Goal: Information Seeking & Learning: Learn about a topic

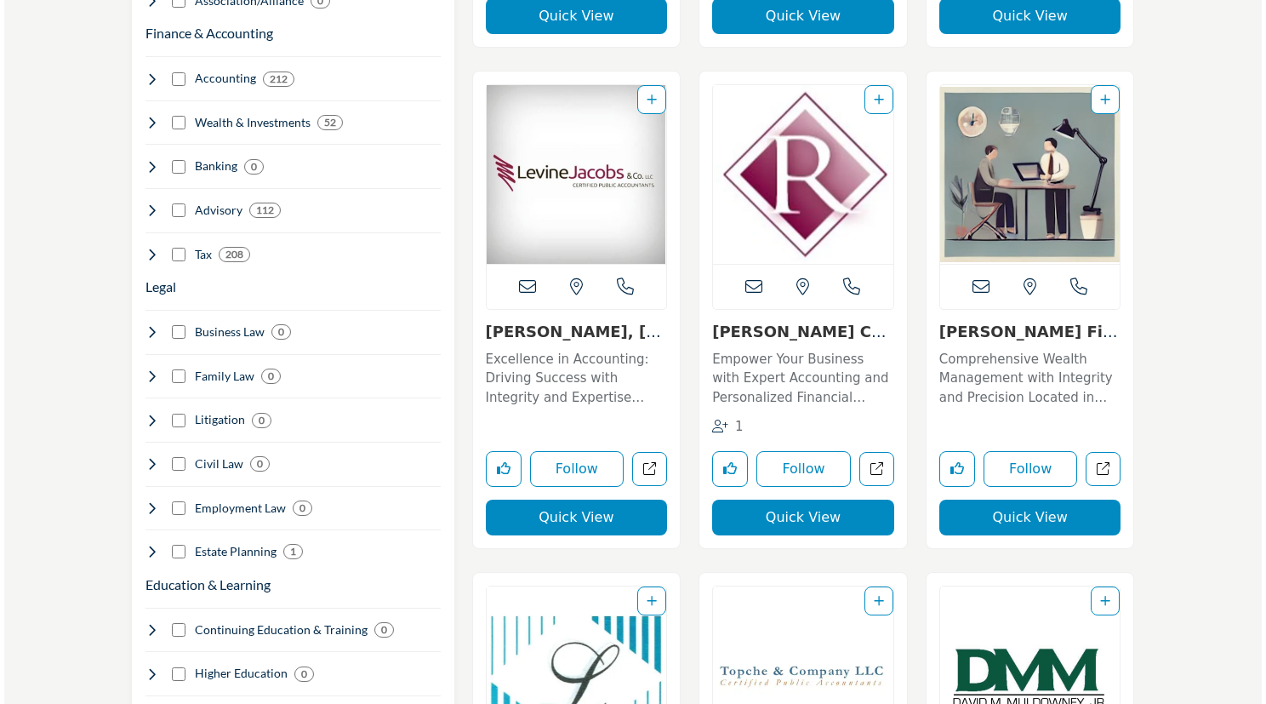
scroll to position [1447, 0]
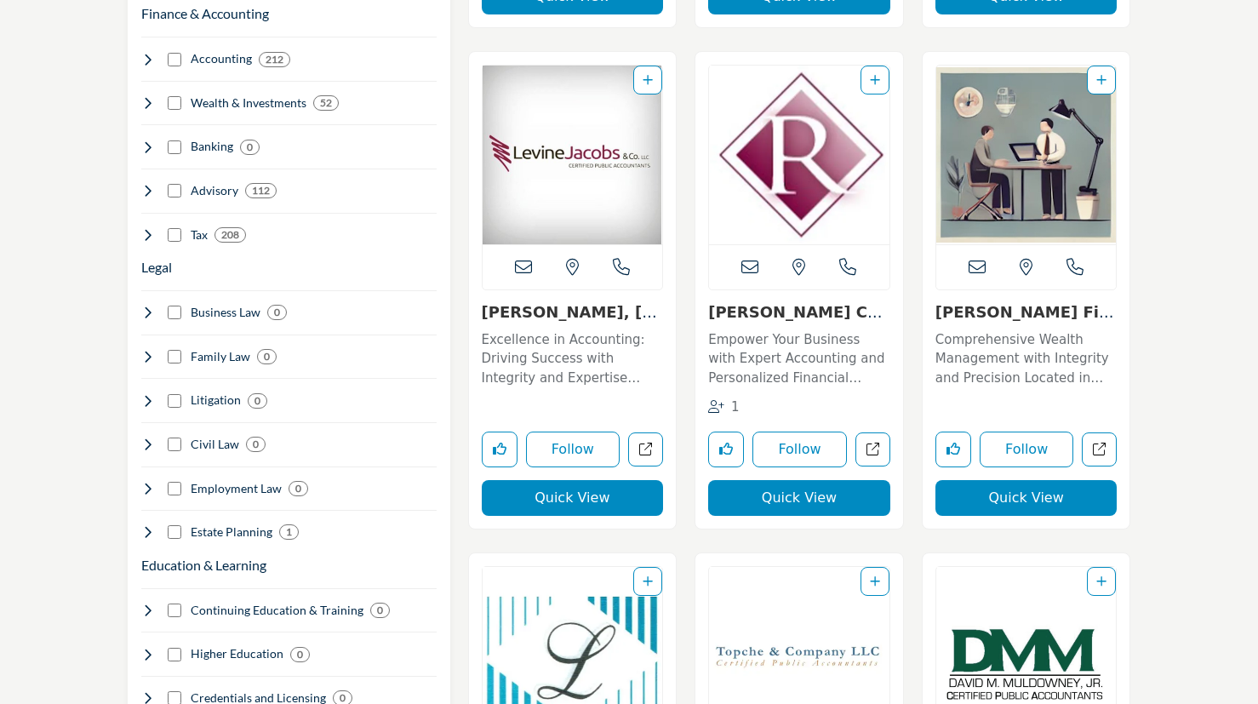
click at [800, 497] on button "Quick View" at bounding box center [799, 498] width 182 height 36
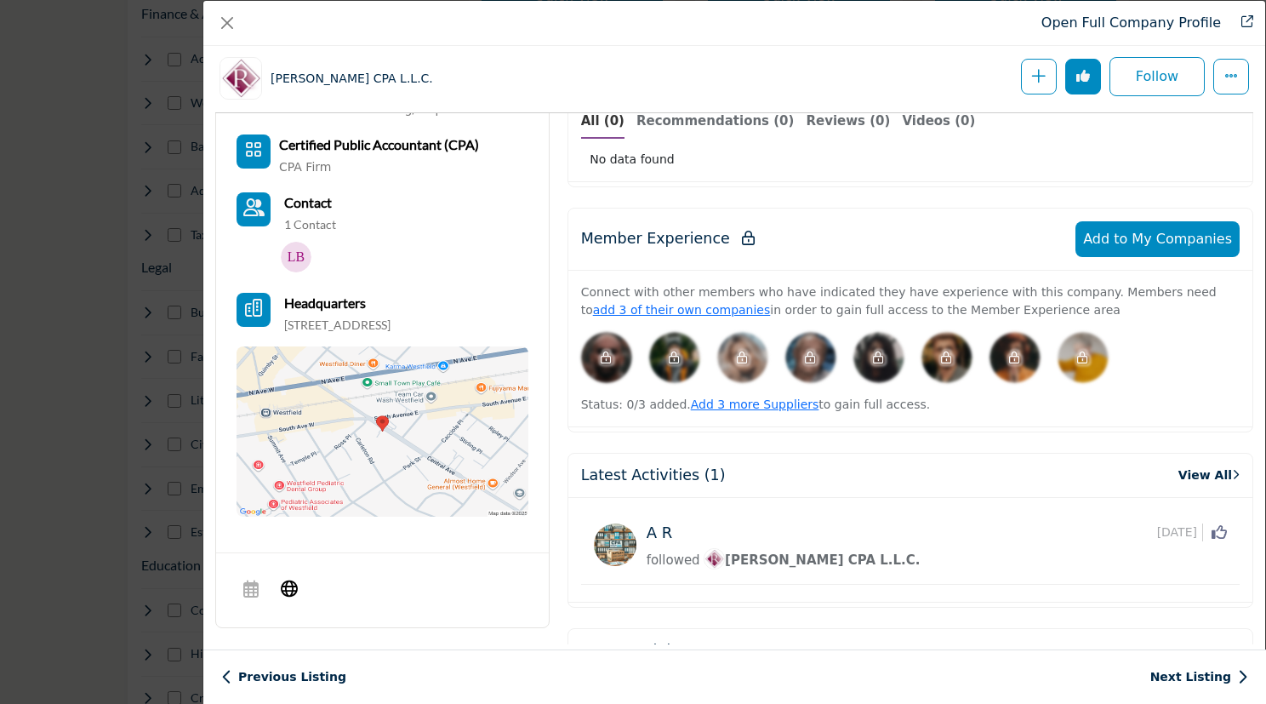
scroll to position [665, 0]
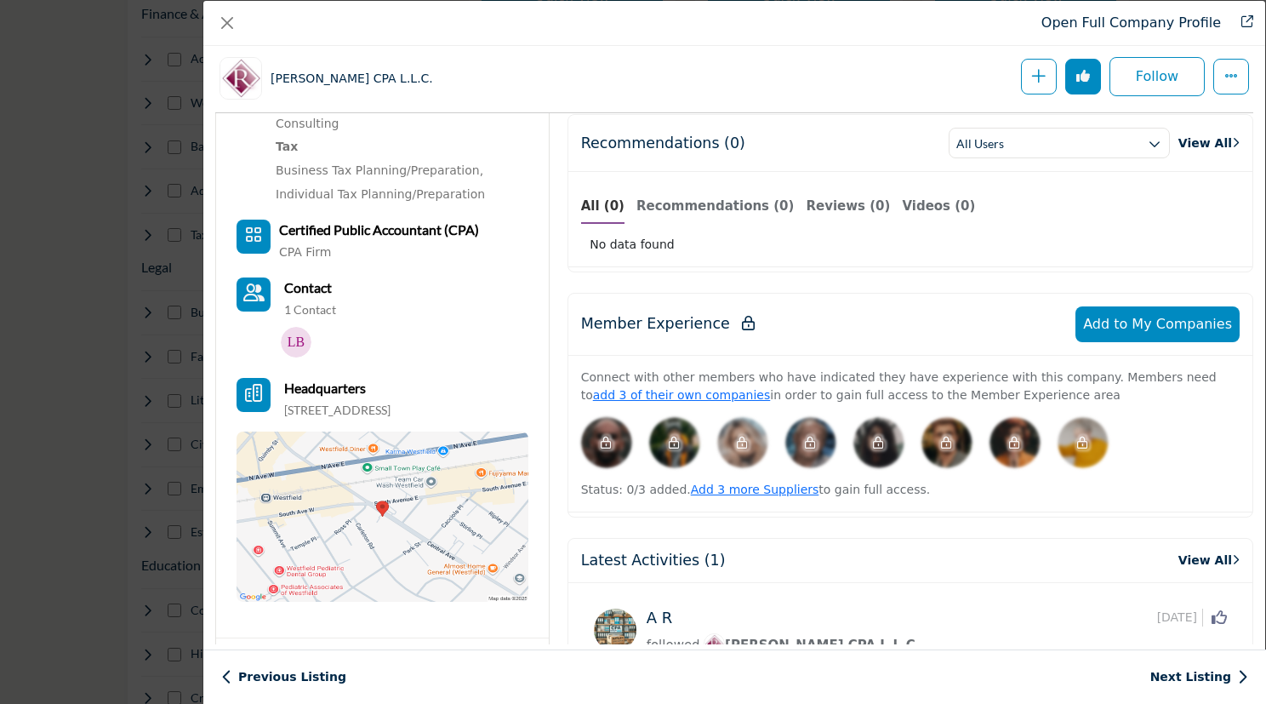
click at [300, 327] on img "Company Data Modal" at bounding box center [296, 342] width 31 height 31
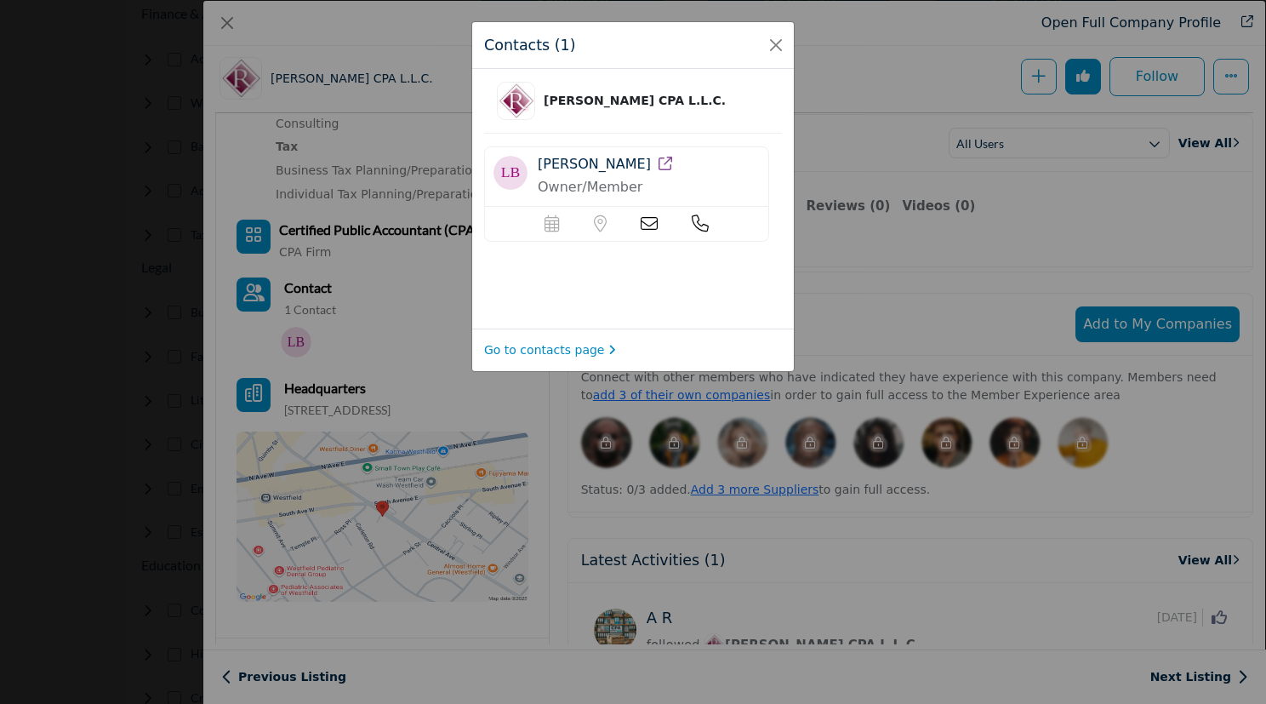
click at [653, 220] on icon at bounding box center [649, 223] width 17 height 17
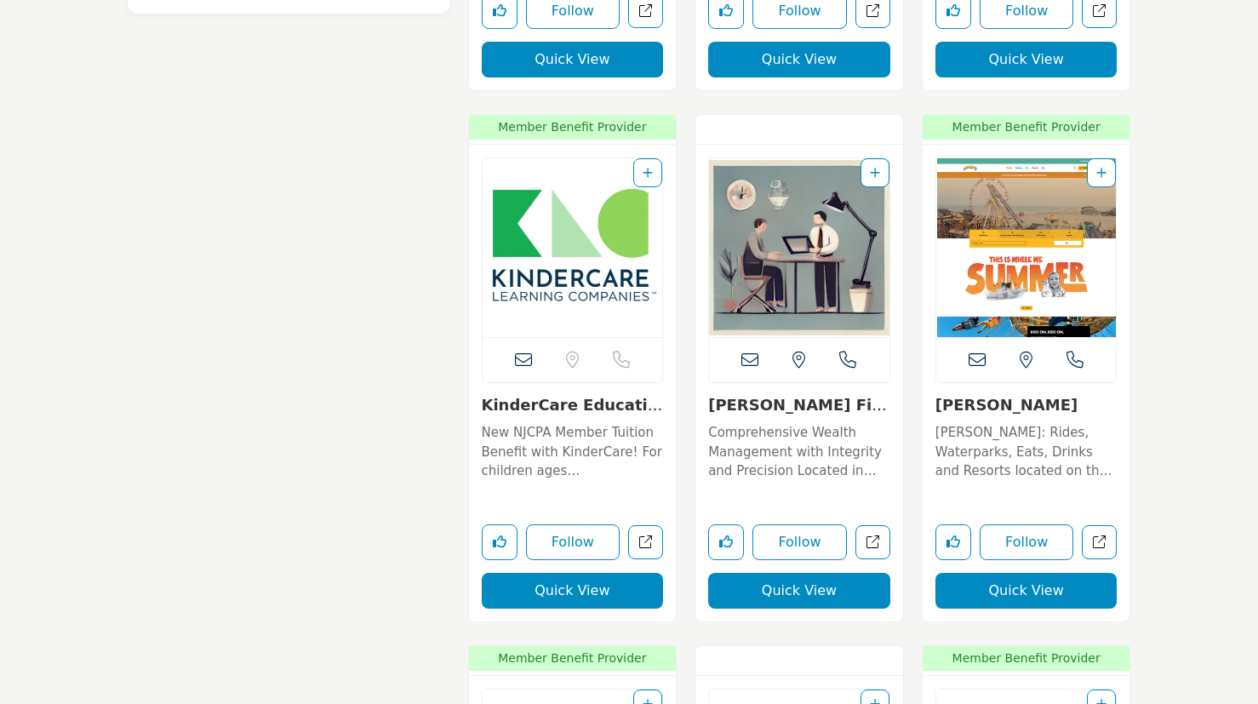
scroll to position [2893, 0]
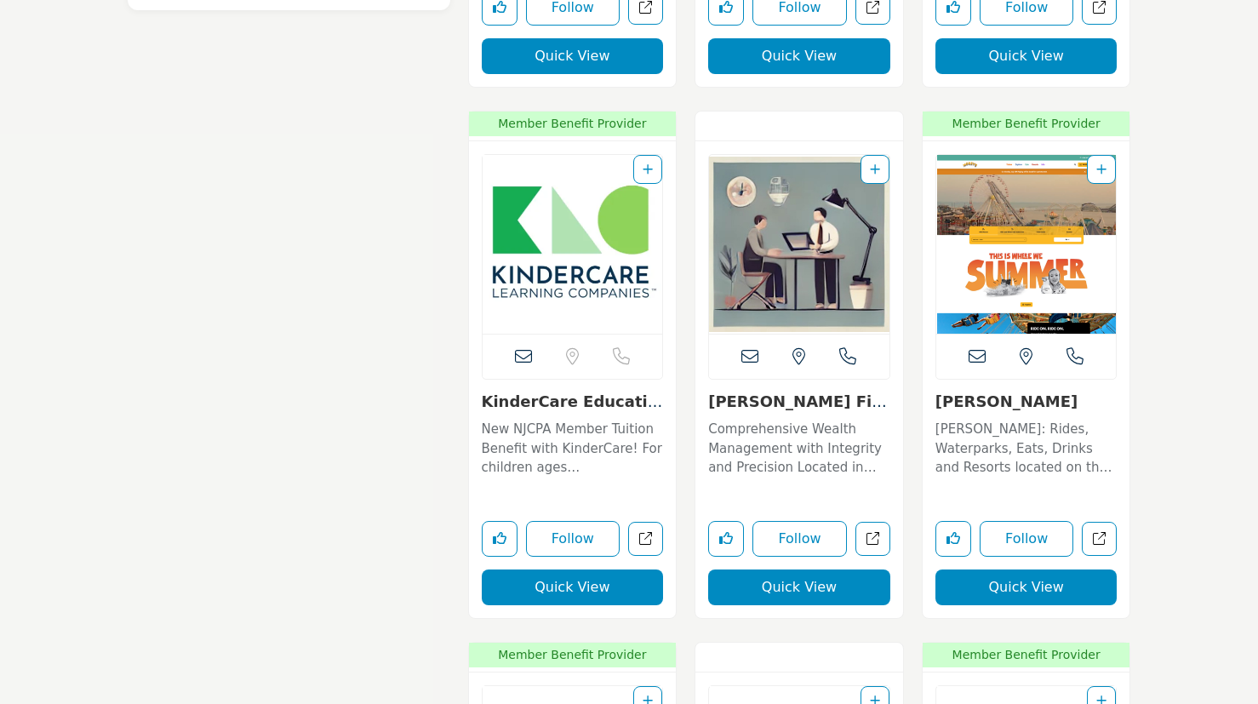
click at [782, 261] on img "Open Listing in new tab" at bounding box center [799, 244] width 180 height 179
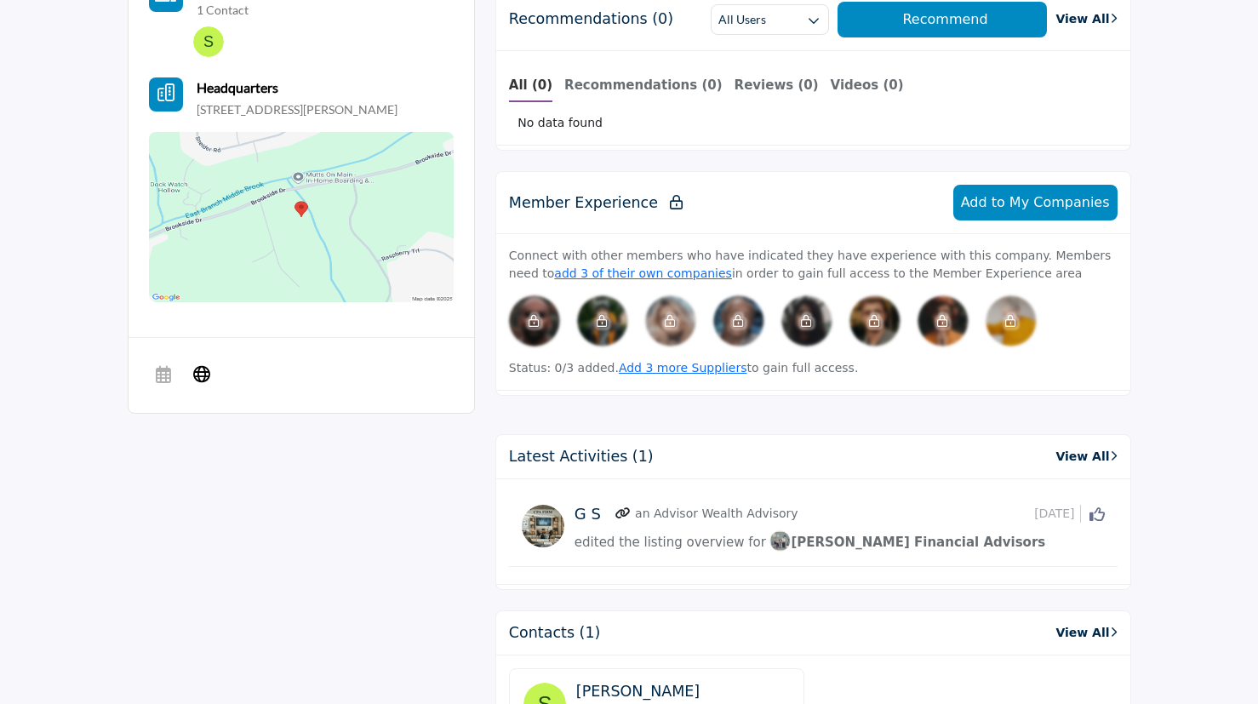
scroll to position [851, 0]
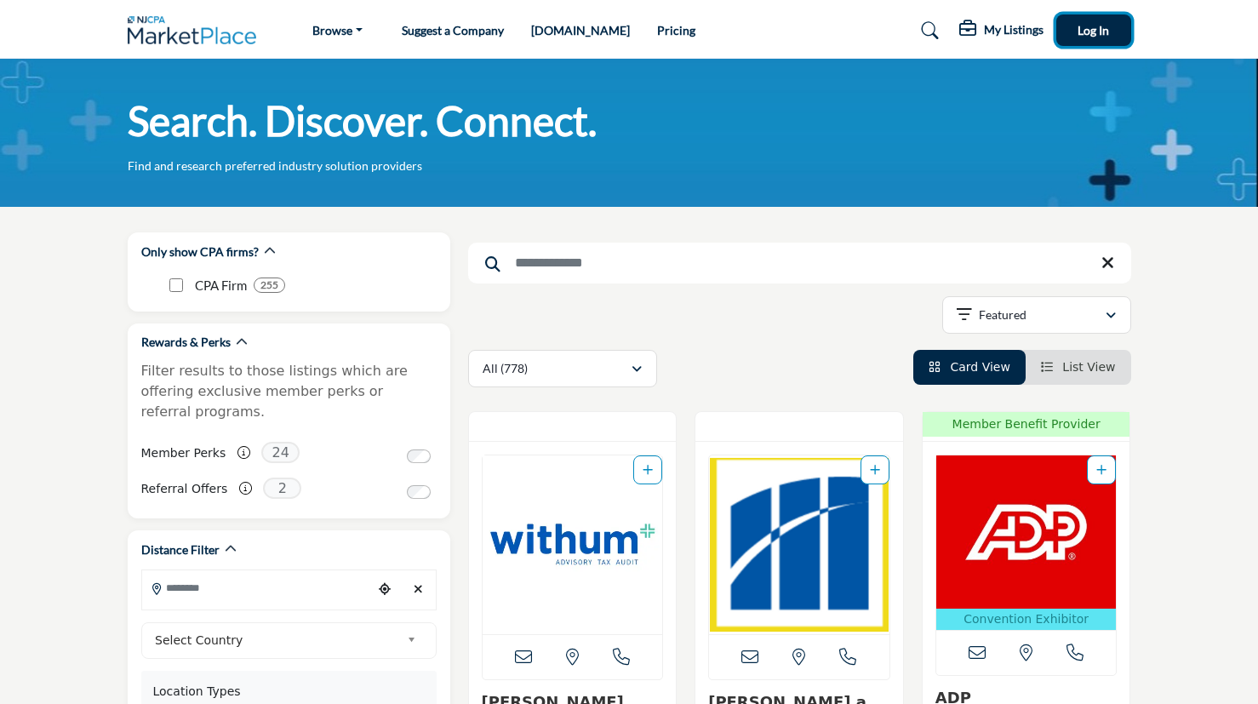
click at [1109, 33] on button "Log In" at bounding box center [1093, 29] width 75 height 31
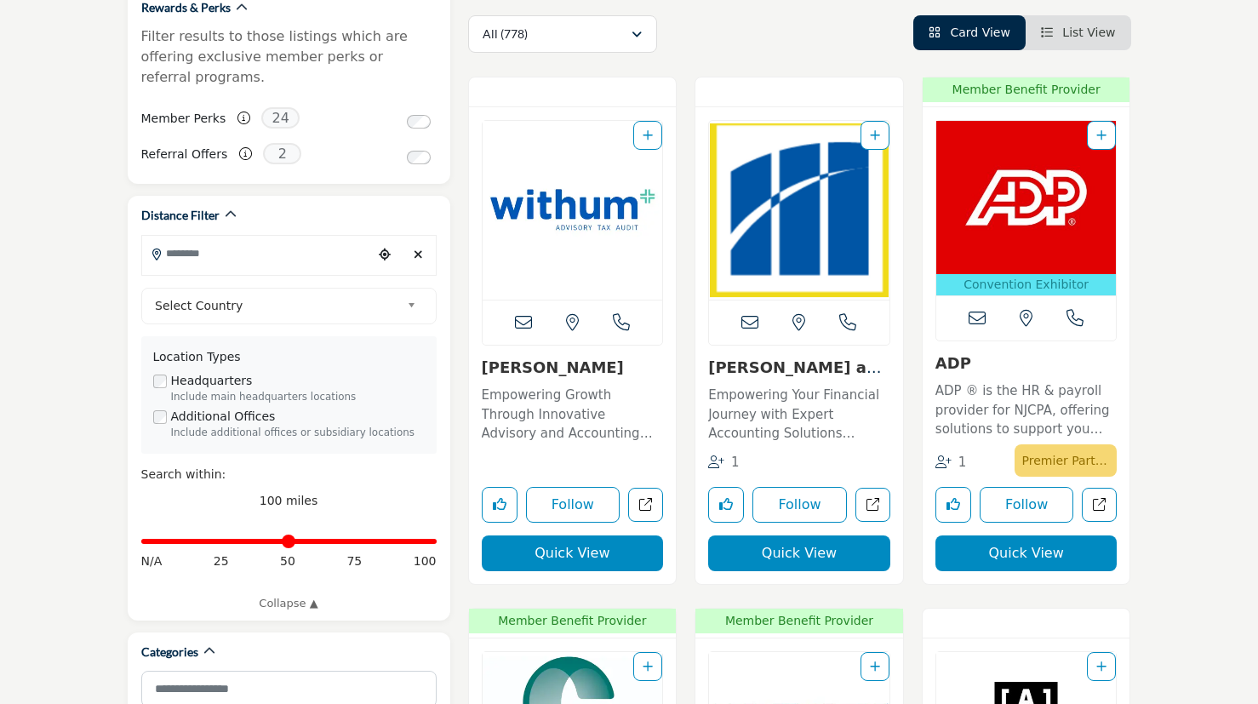
scroll to position [340, 0]
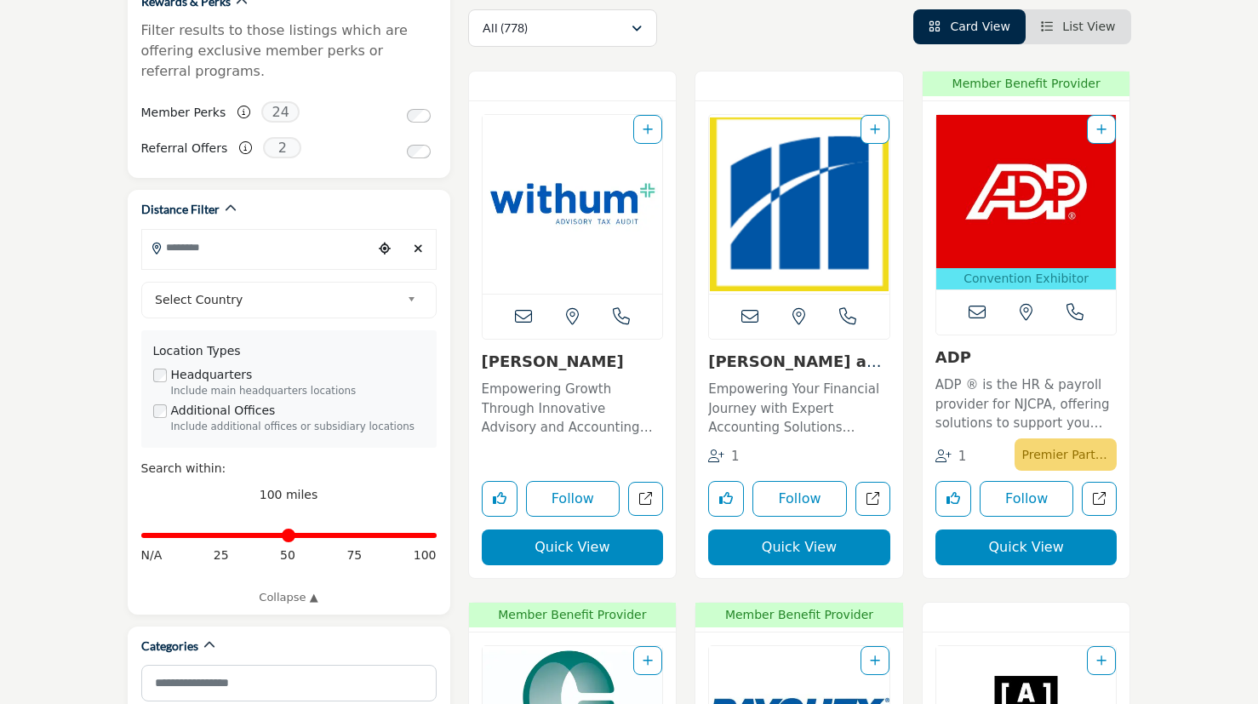
click at [760, 237] on img "Open Listing in new tab" at bounding box center [799, 204] width 180 height 179
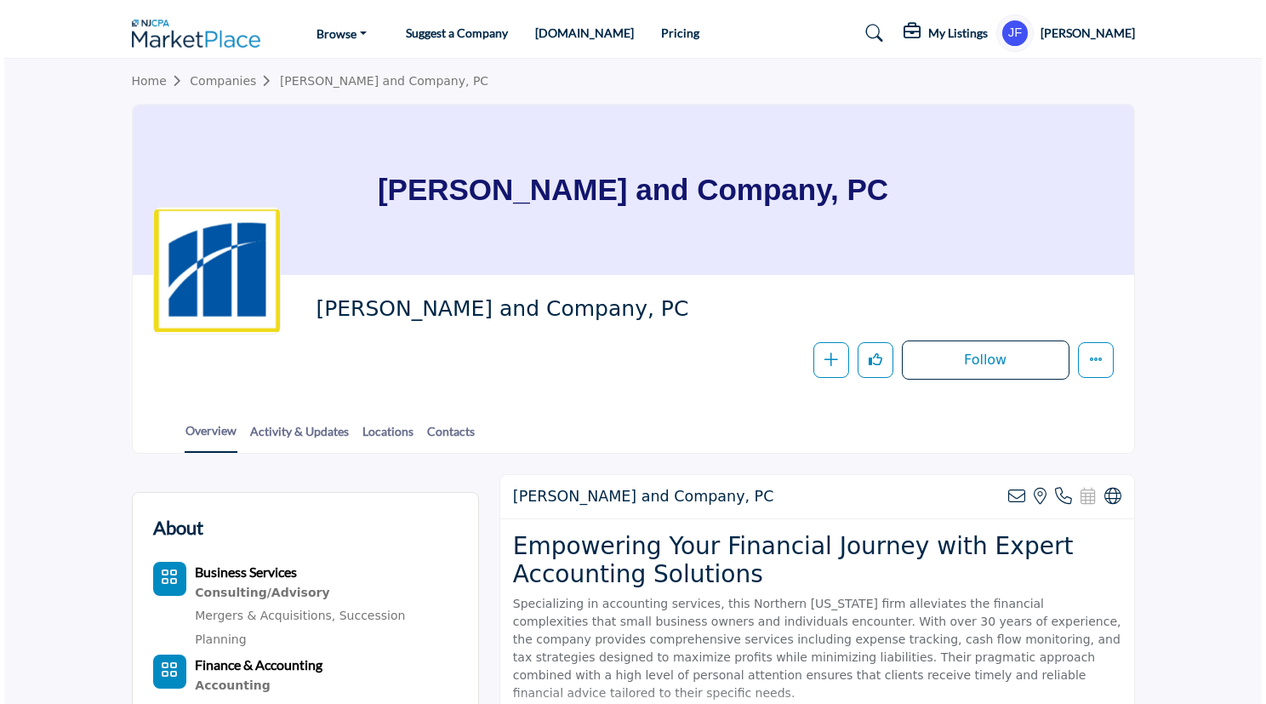
scroll to position [340, 0]
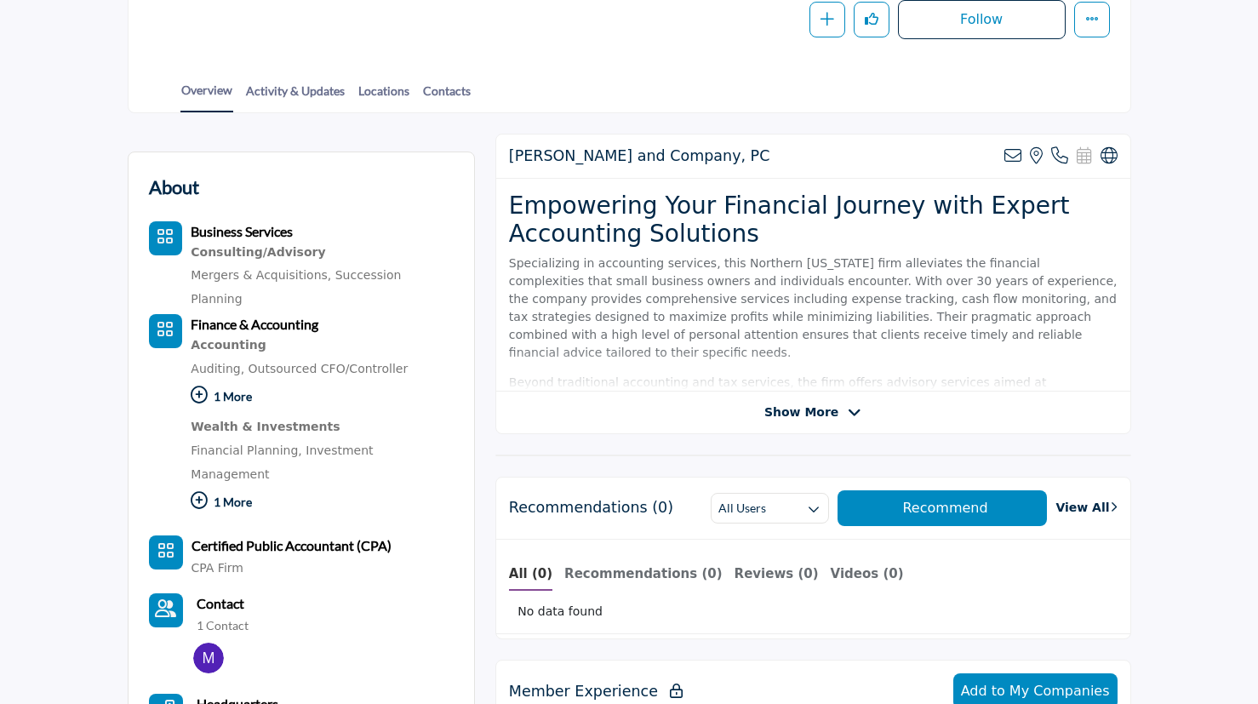
click at [209, 642] on img at bounding box center [208, 657] width 31 height 31
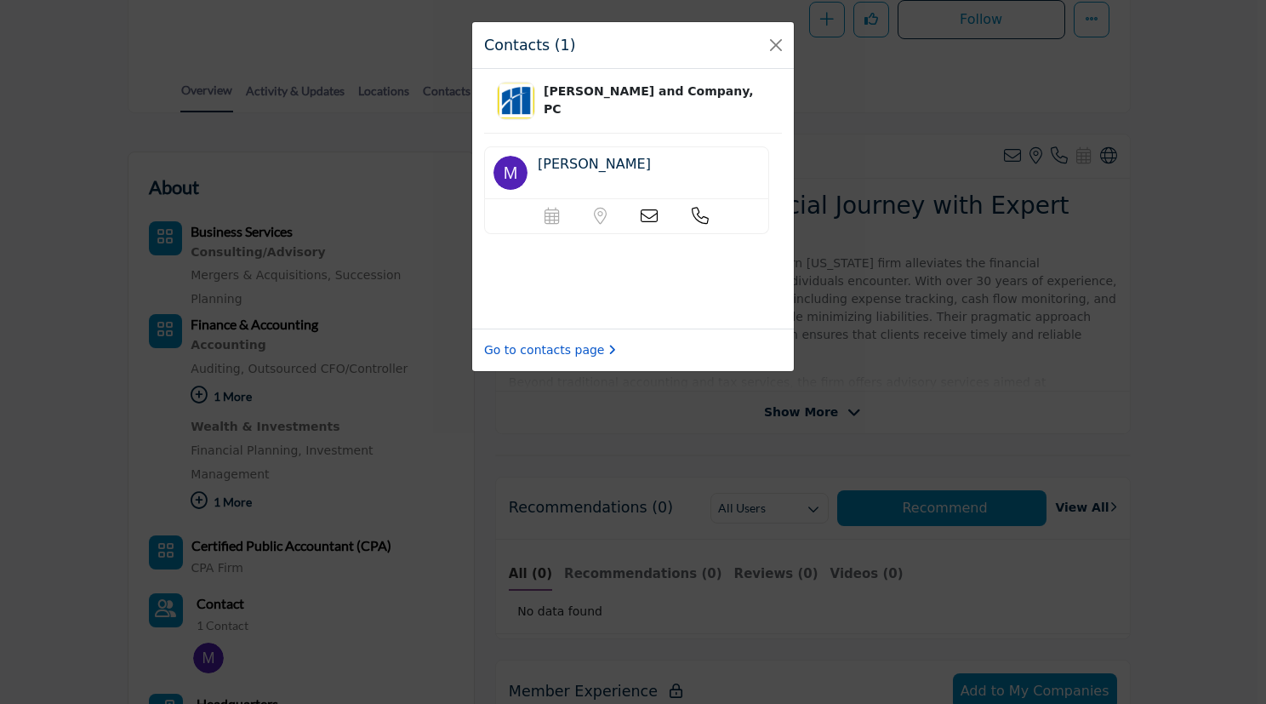
click at [579, 351] on link "Go to contacts page" at bounding box center [550, 350] width 132 height 18
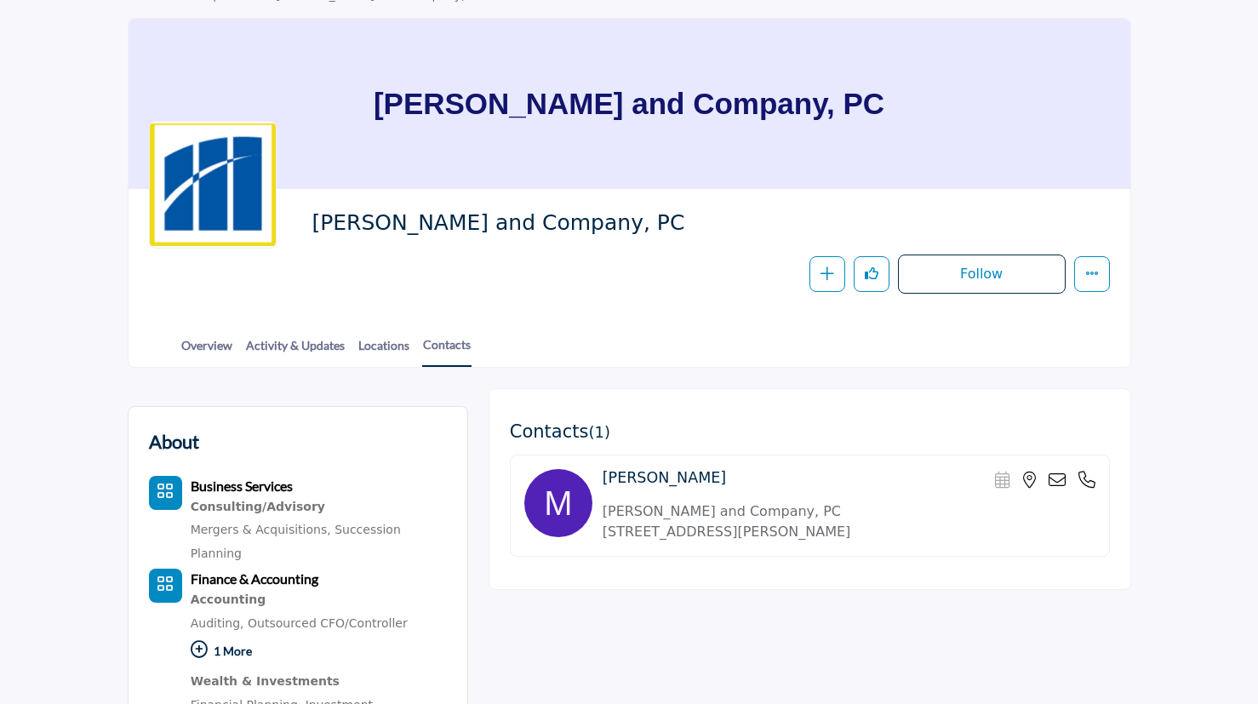
scroll to position [425, 0]
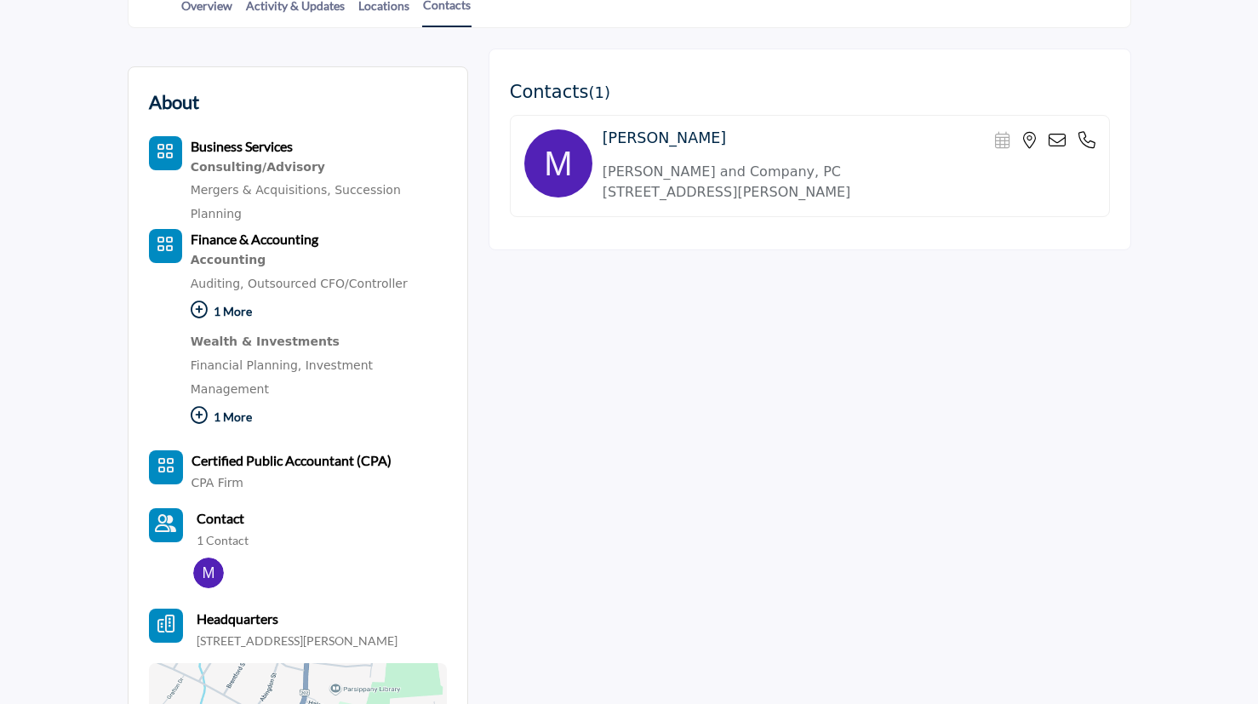
click at [1057, 142] on icon at bounding box center [1056, 140] width 17 height 17
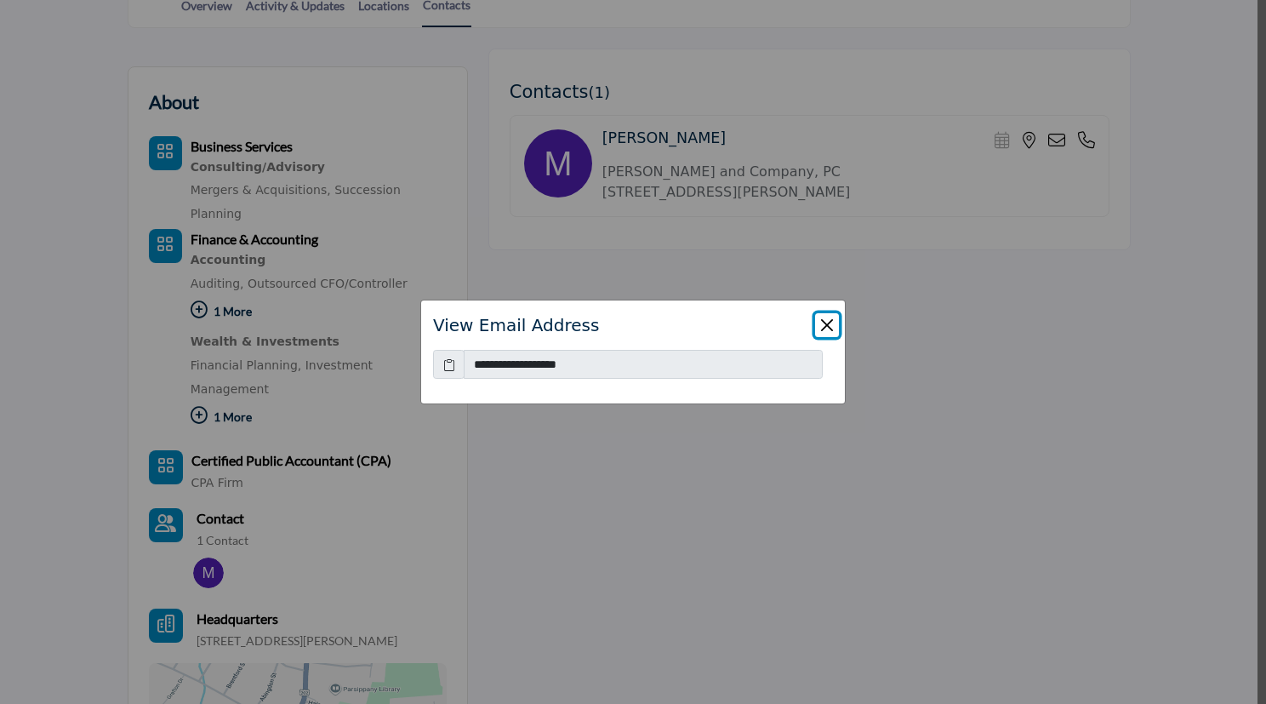
click at [828, 324] on button "Close" at bounding box center [827, 325] width 24 height 24
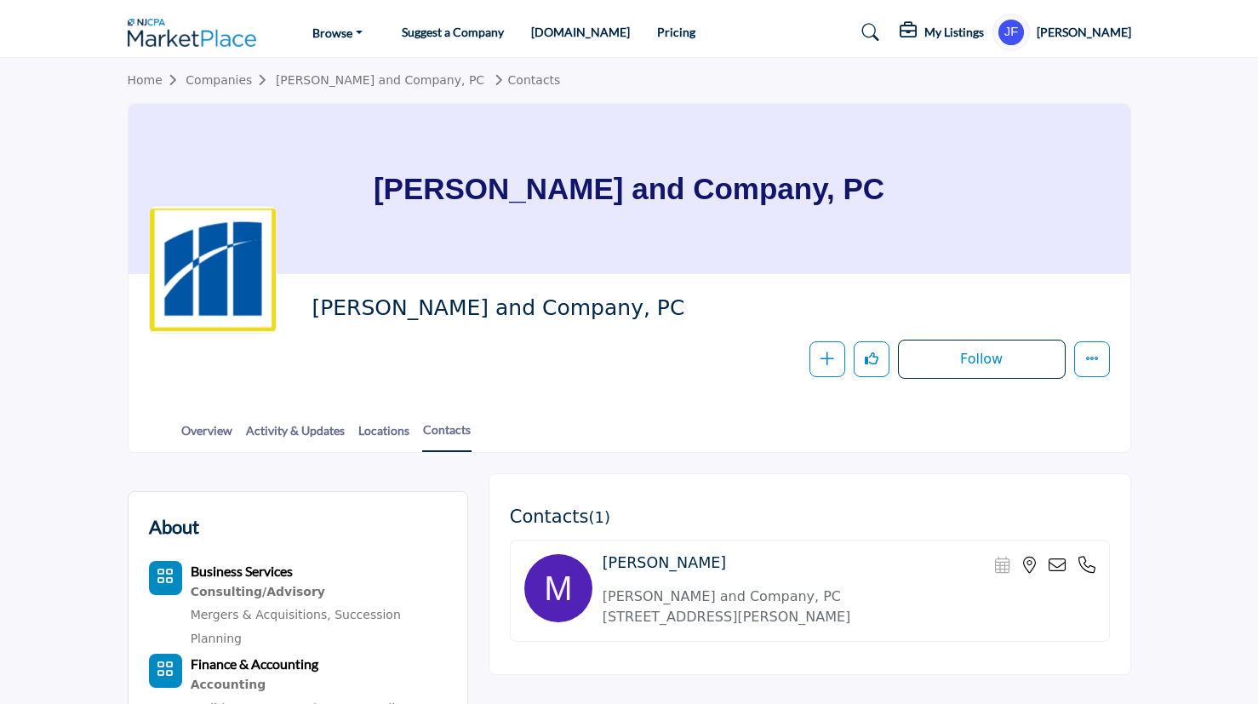
scroll to position [0, 0]
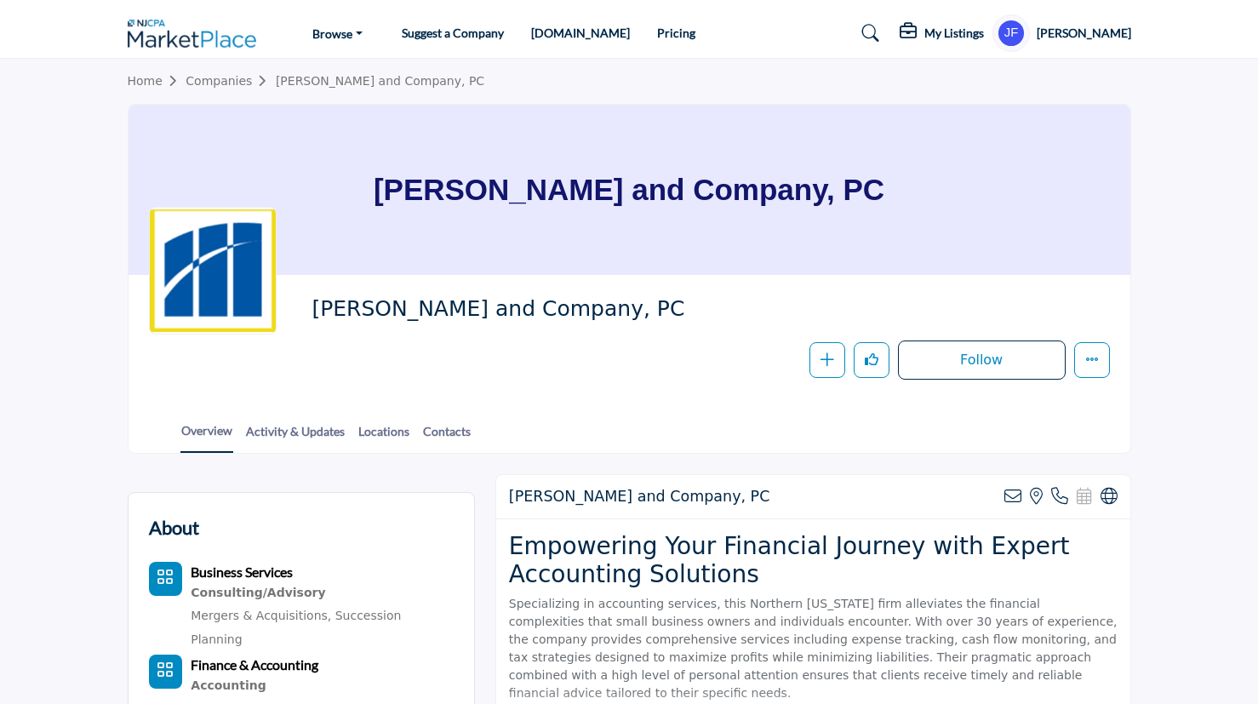
click at [109, 60] on section "Home Companies [PERSON_NAME] and Company, PC [PERSON_NAME] and Company, PC [PER…" at bounding box center [629, 256] width 1258 height 395
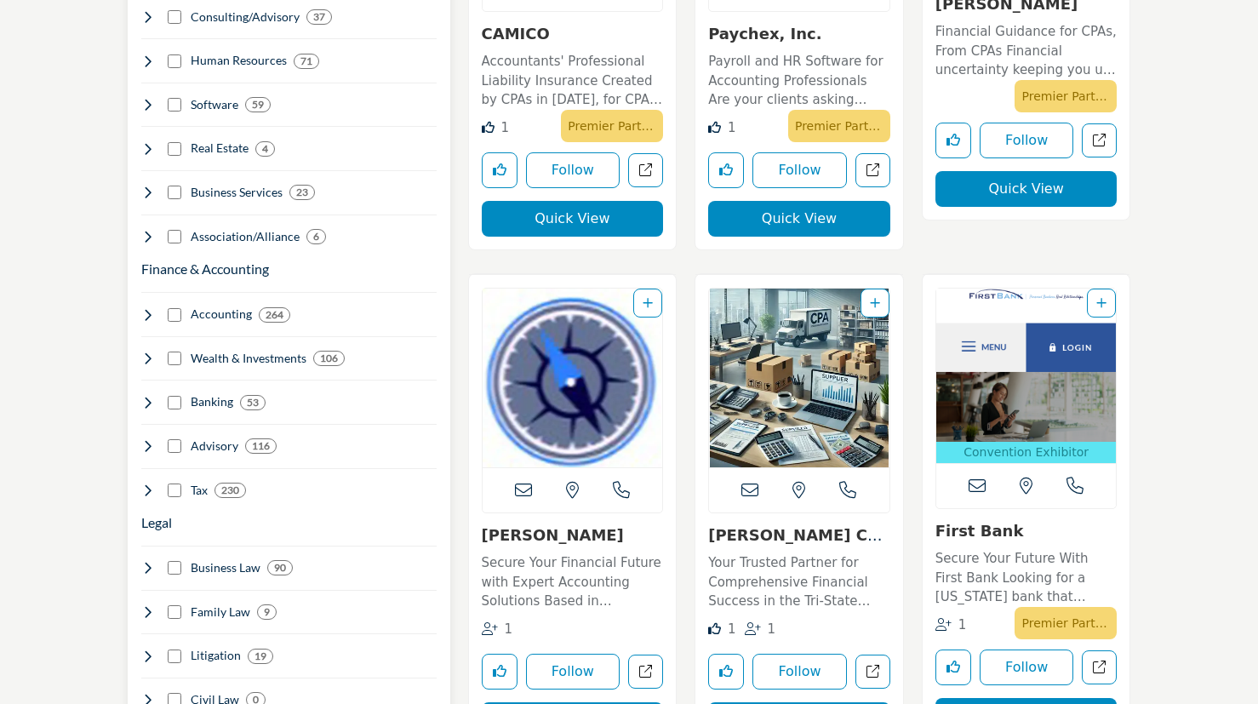
scroll to position [1021, 0]
